Goal: Task Accomplishment & Management: Complete application form

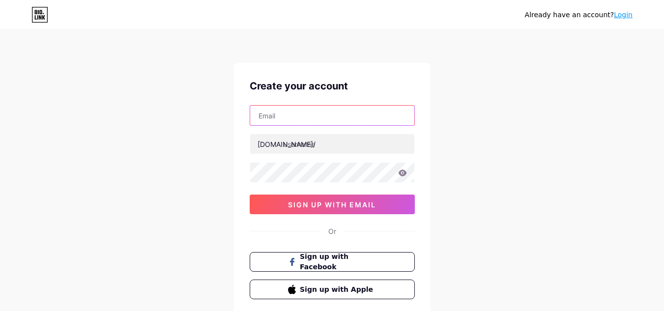
drag, startPoint x: 0, startPoint y: 0, endPoint x: 297, endPoint y: 118, distance: 319.8
click at [297, 118] on input "text" at bounding box center [332, 116] width 164 height 20
type input "[EMAIL_ADDRESS][DOMAIN_NAME]"
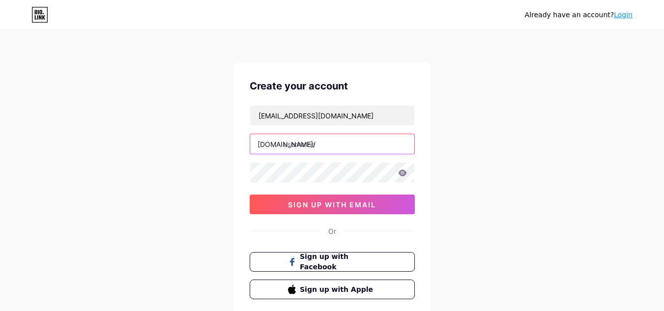
click at [312, 148] on input "text" at bounding box center [332, 144] width 164 height 20
type input "limitededition"
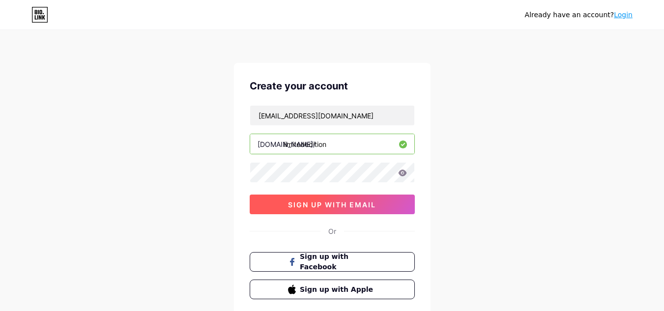
click at [377, 207] on button "sign up with email" at bounding box center [332, 205] width 165 height 20
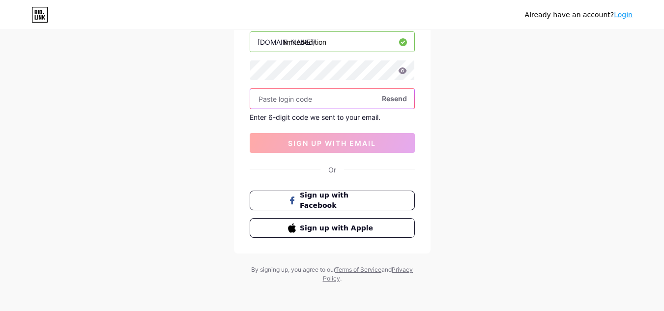
scroll to position [106, 0]
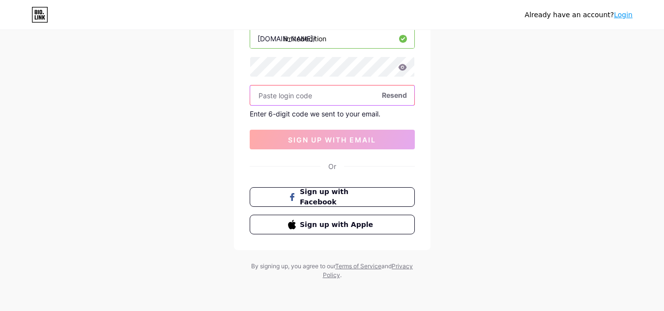
paste input "805361"
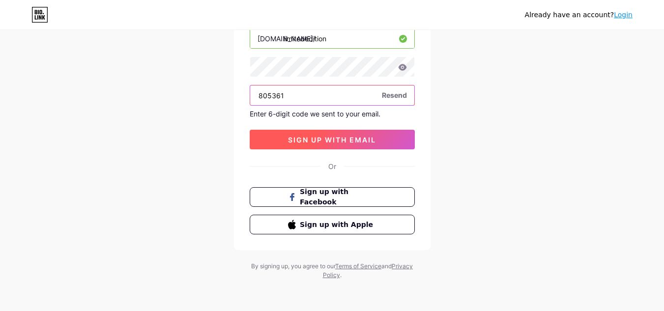
type input "805361"
click at [354, 137] on span "sign up with email" at bounding box center [332, 140] width 88 height 8
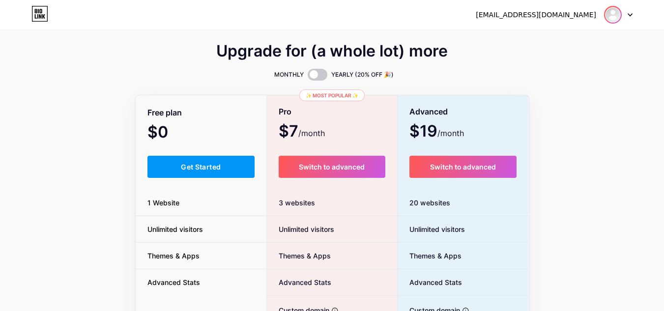
click at [616, 17] on img at bounding box center [613, 15] width 16 height 16
click at [542, 42] on link "Dashboard" at bounding box center [571, 40] width 122 height 27
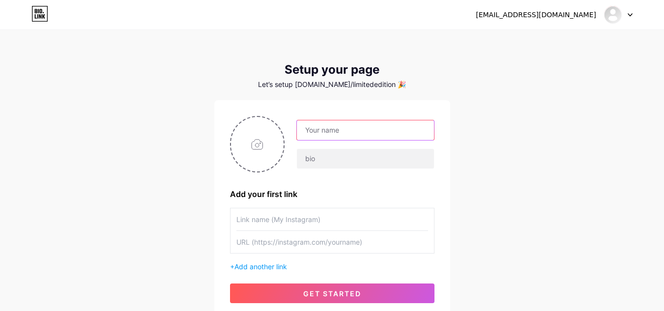
click at [341, 137] on input "text" at bounding box center [365, 130] width 137 height 20
type input "[EMAIL_ADDRESS][DOMAIN_NAME]"
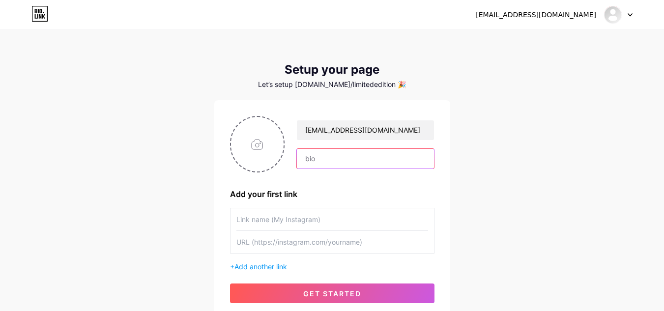
click at [339, 158] on input "text" at bounding box center [365, 159] width 137 height 20
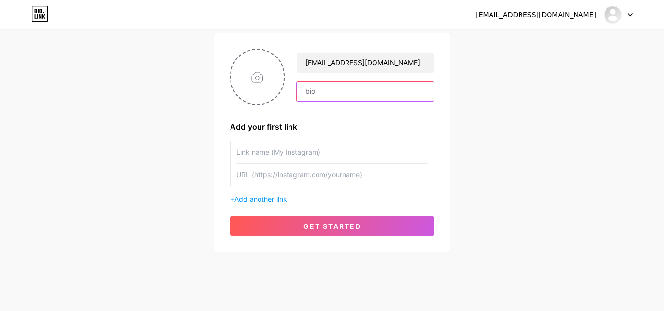
scroll to position [79, 0]
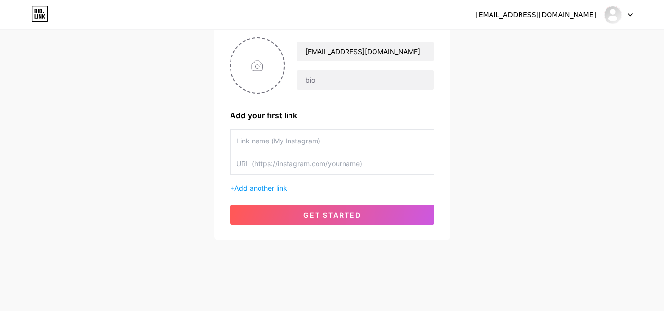
click at [271, 167] on input "text" at bounding box center [332, 163] width 192 height 22
click at [335, 77] on input "text" at bounding box center [365, 80] width 137 height 20
paste input "Limited Edt is Singapore’s leading sneaker boutique with stores all across the …"
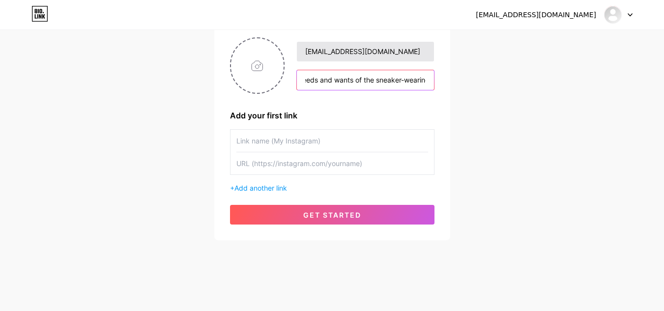
type input "Limited Edt is Singapore’s leading sneaker boutique with stores all across the …"
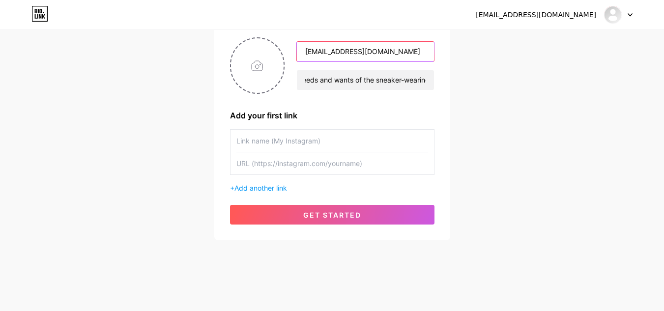
scroll to position [0, 0]
click at [403, 53] on input "[EMAIL_ADDRESS][DOMAIN_NAME]" at bounding box center [365, 52] width 137 height 20
type input "limitededitions"
click at [509, 56] on div "[EMAIL_ADDRESS][DOMAIN_NAME] Dashboard Logout Setup your page Let’s setup [DOMA…" at bounding box center [332, 96] width 664 height 351
click at [281, 139] on input "text" at bounding box center [332, 141] width 192 height 22
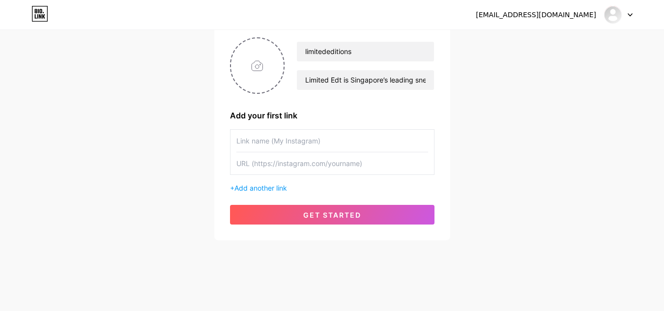
click at [263, 167] on input "text" at bounding box center [332, 163] width 192 height 22
paste input "[URL][DOMAIN_NAME]"
type input "[URL][DOMAIN_NAME]"
click at [274, 140] on input "text" at bounding box center [332, 141] width 192 height 22
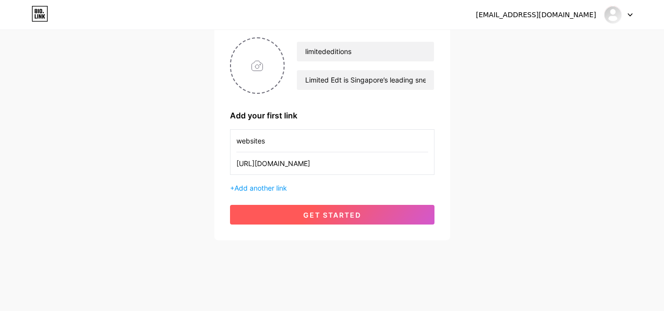
type input "websites"
click at [310, 216] on span "get started" at bounding box center [332, 215] width 58 height 8
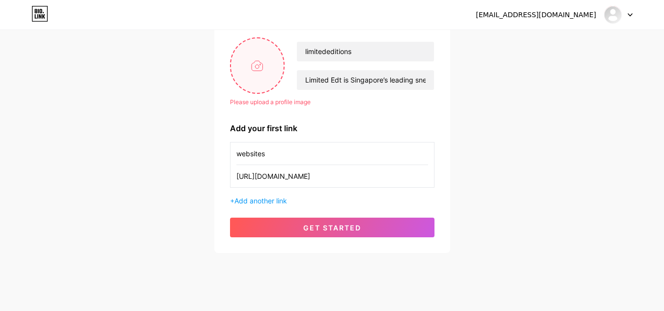
click at [260, 70] on input "file" at bounding box center [257, 65] width 53 height 55
type input "C:\fakepath\Untitled design (1).jpg"
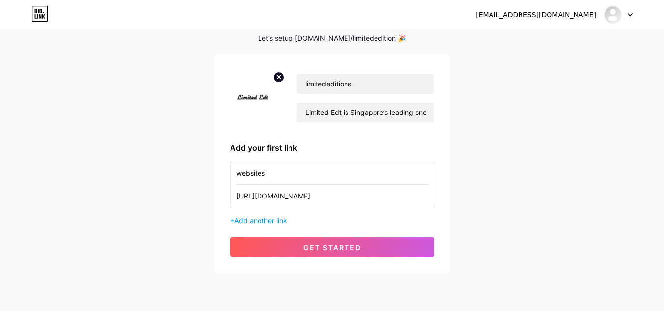
scroll to position [30, 0]
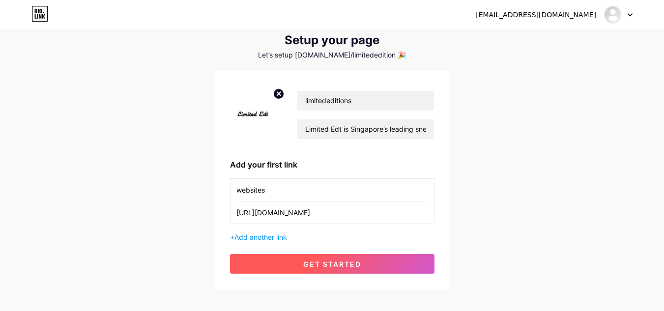
click at [349, 268] on button "get started" at bounding box center [332, 264] width 205 height 20
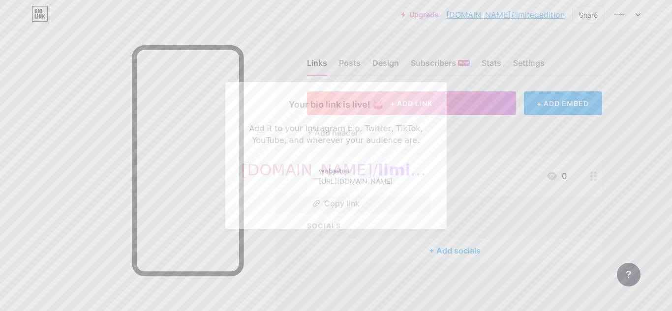
click at [470, 209] on div at bounding box center [336, 155] width 672 height 311
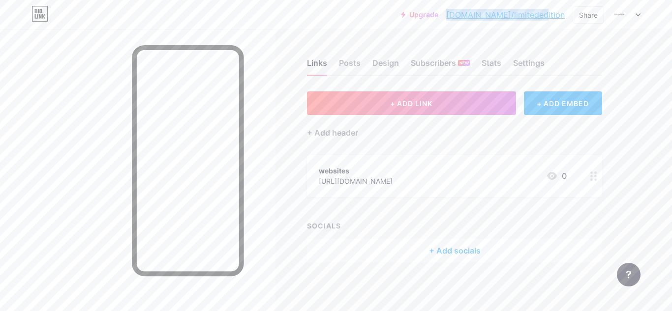
drag, startPoint x: 483, startPoint y: 14, endPoint x: 566, endPoint y: 14, distance: 83.6
click at [566, 14] on div "Upgrade [DOMAIN_NAME]/limite... [DOMAIN_NAME]/limitededition Share Switch accou…" at bounding box center [520, 15] width 239 height 18
click at [587, 16] on div "Share" at bounding box center [588, 15] width 19 height 10
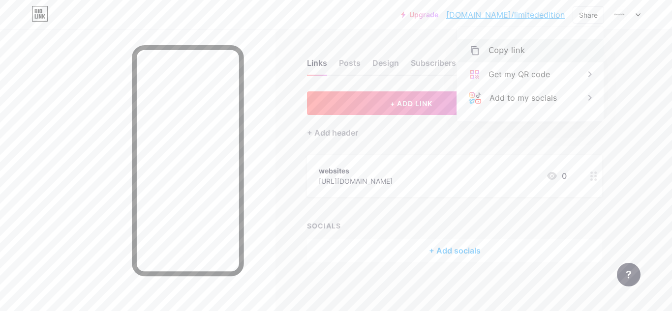
click at [512, 51] on div "Copy link" at bounding box center [506, 51] width 36 height 12
